Goal: Check status

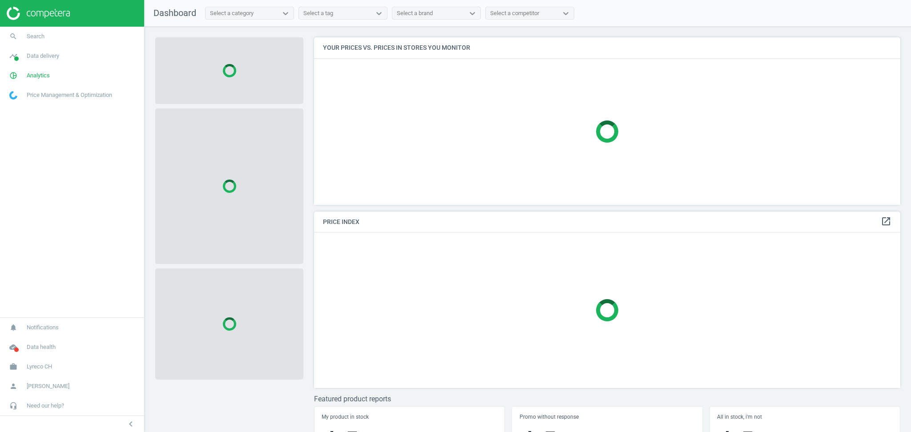
scroll to position [186, 595]
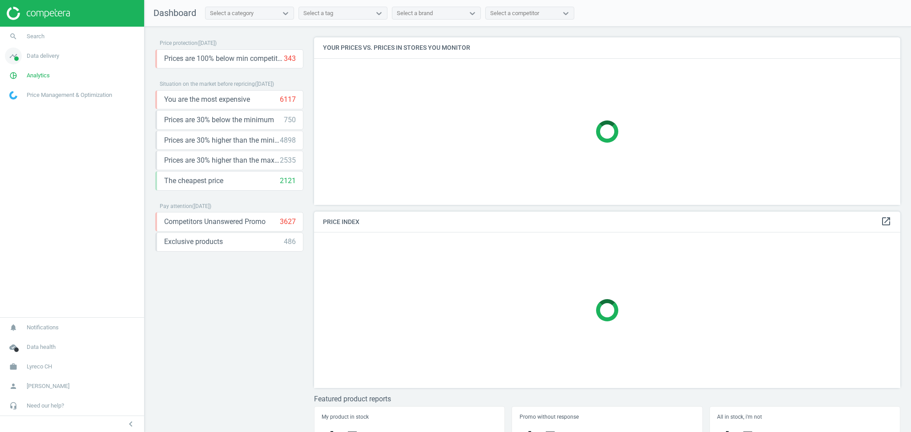
click at [49, 56] on span "Data delivery" at bounding box center [43, 56] width 32 height 8
click at [23, 114] on span "Rematching" at bounding box center [23, 115] width 27 height 7
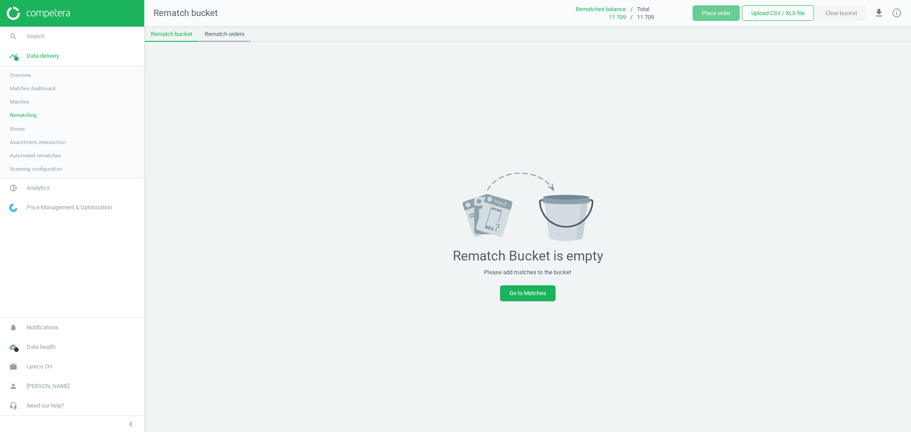
click at [226, 36] on link "Rematch orders" at bounding box center [224, 34] width 52 height 15
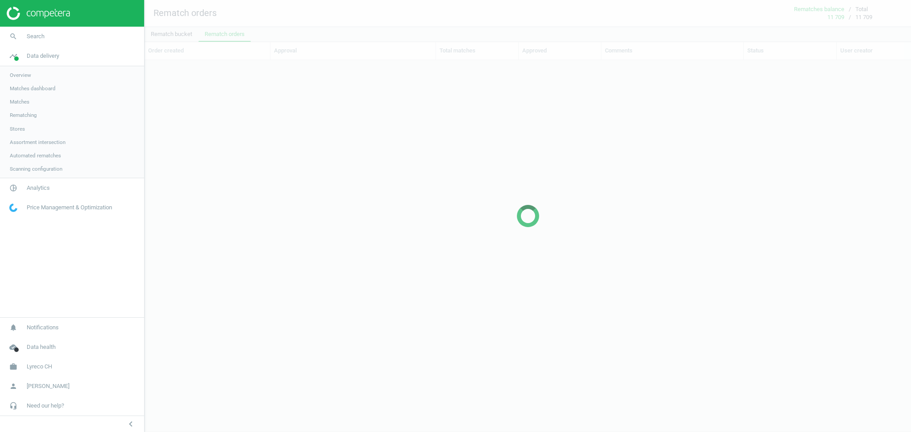
scroll to position [9, 9]
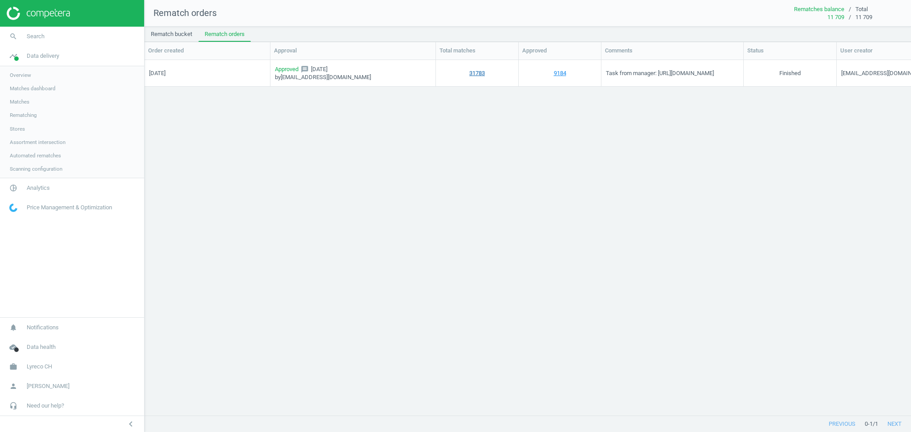
click at [478, 73] on link "31783" at bounding box center [477, 73] width 16 height 8
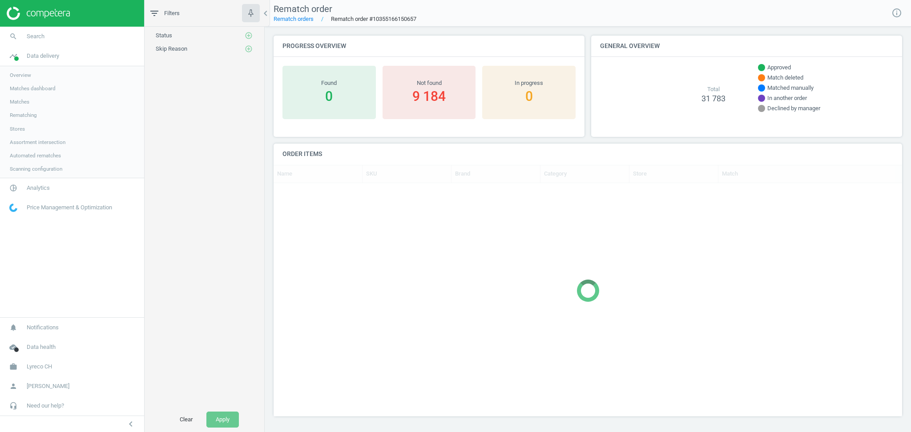
scroll to position [199, 619]
